Goal: Information Seeking & Learning: Get advice/opinions

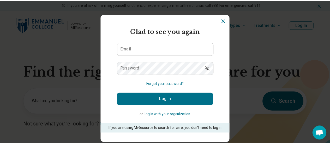
scroll to position [19, 0]
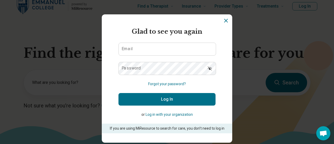
click at [224, 21] on icon "Dismiss" at bounding box center [225, 20] width 3 height 3
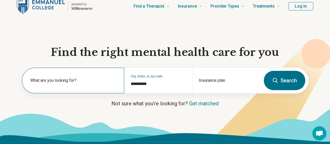
click at [80, 83] on label "What are you looking for?" at bounding box center [74, 80] width 88 height 6
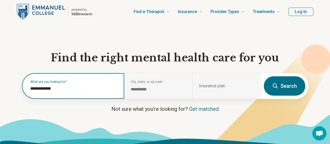
scroll to position [13, 0]
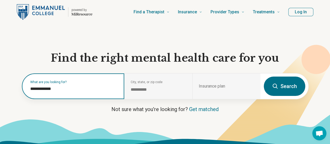
click at [62, 90] on input "**********" at bounding box center [74, 89] width 88 height 6
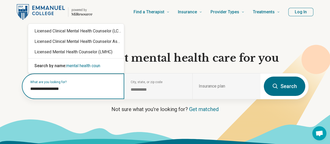
type input "**********"
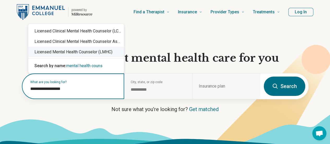
click at [66, 53] on div "Licensed Mental Health Counselor (LMHC)" at bounding box center [76, 52] width 96 height 10
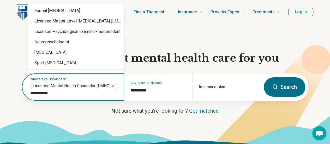
type input "**********"
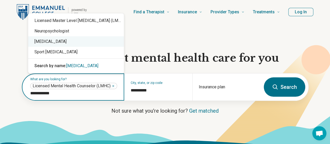
click at [65, 41] on div "[MEDICAL_DATA]" at bounding box center [76, 41] width 96 height 10
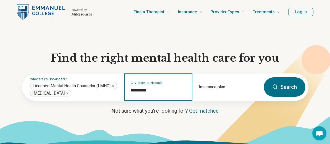
click at [141, 93] on input "**********" at bounding box center [158, 90] width 55 height 6
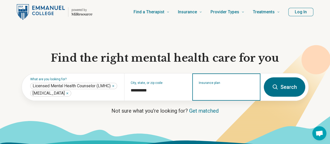
click at [214, 90] on input "Insurance plan" at bounding box center [226, 90] width 55 height 6
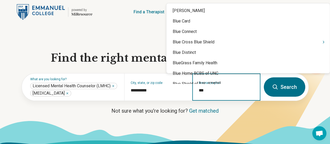
type input "****"
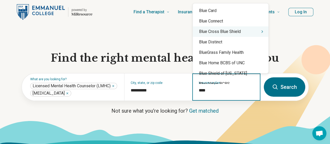
click at [235, 33] on div "Blue Cross Blue Shield" at bounding box center [231, 31] width 76 height 10
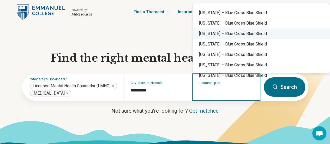
scroll to position [0, 0]
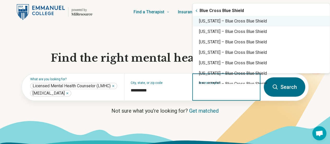
click at [220, 24] on div "[US_STATE] – Blue Cross Blue Shield" at bounding box center [261, 21] width 137 height 10
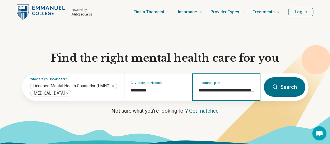
type input "**********"
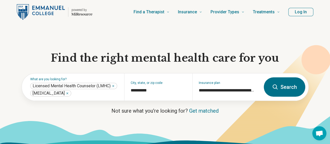
click at [281, 92] on button "Search" at bounding box center [284, 86] width 41 height 19
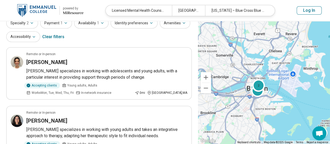
scroll to position [3, 0]
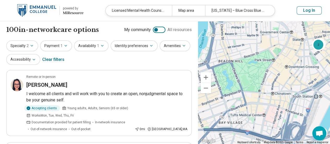
drag, startPoint x: 244, startPoint y: 86, endPoint x: 315, endPoint y: 63, distance: 75.3
click at [315, 63] on div "8 2 2" at bounding box center [264, 82] width 132 height 123
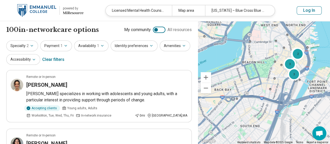
drag, startPoint x: 241, startPoint y: 87, endPoint x: 270, endPoint y: 72, distance: 32.5
click at [270, 72] on div "3 3 2 2" at bounding box center [264, 82] width 132 height 123
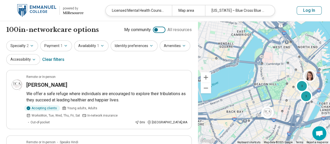
drag, startPoint x: 259, startPoint y: 84, endPoint x: 256, endPoint y: 104, distance: 20.0
click at [256, 104] on div "3 3 2" at bounding box center [264, 82] width 132 height 123
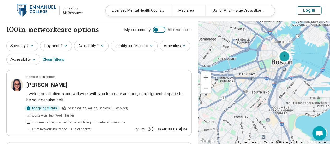
drag, startPoint x: 254, startPoint y: 103, endPoint x: 274, endPoint y: 69, distance: 38.8
click at [274, 69] on div "8 2 2" at bounding box center [264, 82] width 132 height 123
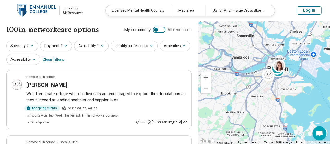
drag, startPoint x: 261, startPoint y: 94, endPoint x: 269, endPoint y: 88, distance: 9.4
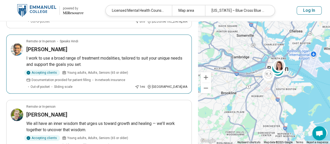
scroll to position [102, 0]
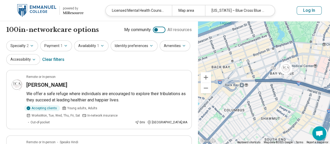
drag, startPoint x: 323, startPoint y: 73, endPoint x: 239, endPoint y: 90, distance: 85.7
click at [239, 90] on div "3 3 2" at bounding box center [264, 82] width 132 height 123
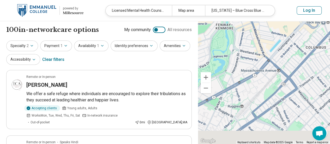
drag, startPoint x: 249, startPoint y: 93, endPoint x: 333, endPoint y: 24, distance: 108.8
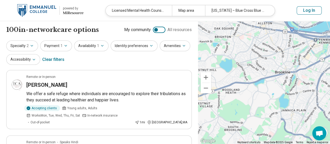
drag, startPoint x: 251, startPoint y: 91, endPoint x: 324, endPoint y: 64, distance: 78.0
click at [324, 64] on div "3 3 2" at bounding box center [264, 82] width 132 height 123
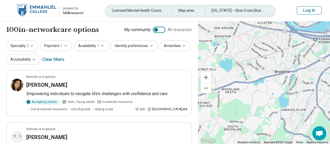
click at [188, 12] on div "Map area" at bounding box center [188, 10] width 33 height 11
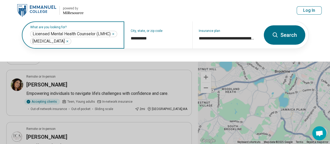
click at [81, 40] on input "text" at bounding box center [95, 41] width 46 height 6
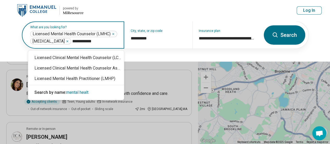
type input "**********"
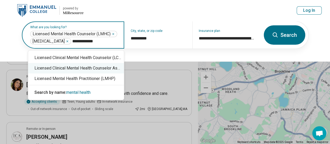
click at [83, 69] on div "Licensed Clinical Mental Health Counselor Associate" at bounding box center [76, 68] width 96 height 10
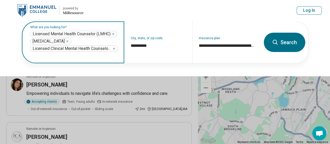
click at [82, 47] on span "Licensed Clinical Mental Health Counselor Associate" at bounding box center [72, 48] width 79 height 5
click at [88, 47] on span "Licensed Clinical Mental Health Counselor Associate" at bounding box center [72, 48] width 79 height 5
click at [87, 54] on input "text" at bounding box center [74, 56] width 88 height 6
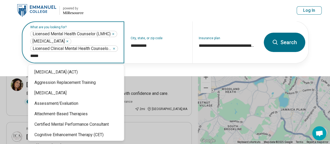
type input "******"
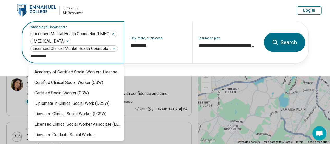
type input "**********"
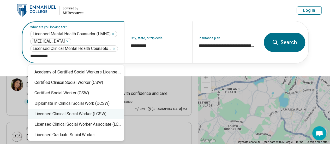
click at [78, 117] on div "Licensed Clinical Social Worker (LCSW)" at bounding box center [76, 113] width 96 height 10
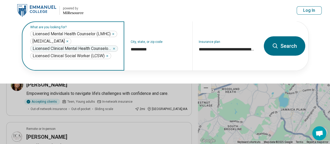
click at [93, 48] on span "Licensed Clinical Mental Health Counselor Associate" at bounding box center [72, 48] width 79 height 5
click at [115, 48] on icon "Remove" at bounding box center [113, 48] width 3 height 3
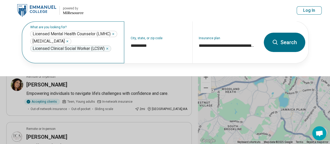
click at [270, 44] on button "Search" at bounding box center [284, 42] width 41 height 19
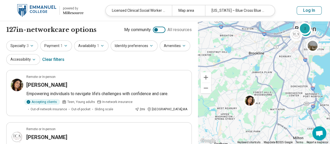
drag, startPoint x: 248, startPoint y: 88, endPoint x: 241, endPoint y: 63, distance: 26.2
click at [241, 63] on div "4 2" at bounding box center [264, 82] width 132 height 123
